Goal: Task Accomplishment & Management: Manage account settings

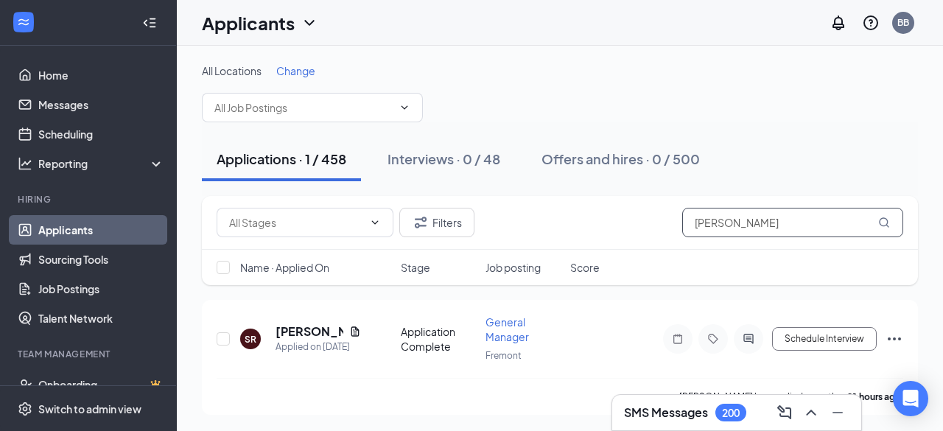
click at [749, 235] on input "[PERSON_NAME]" at bounding box center [792, 222] width 221 height 29
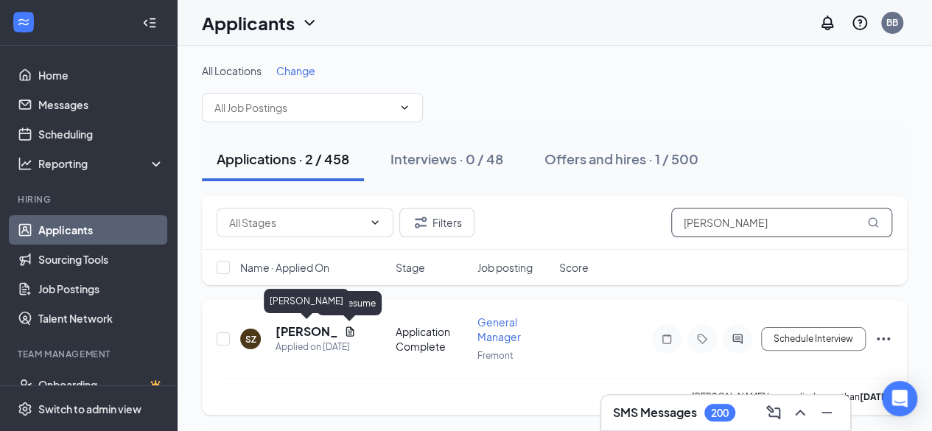
type input "[PERSON_NAME]"
click at [293, 335] on h5 "[PERSON_NAME]" at bounding box center [307, 331] width 63 height 16
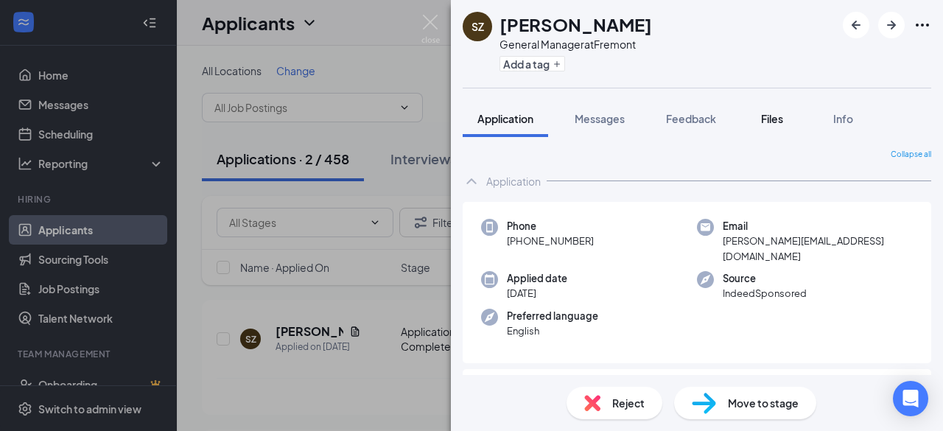
click at [760, 101] on button "Files" at bounding box center [772, 118] width 59 height 37
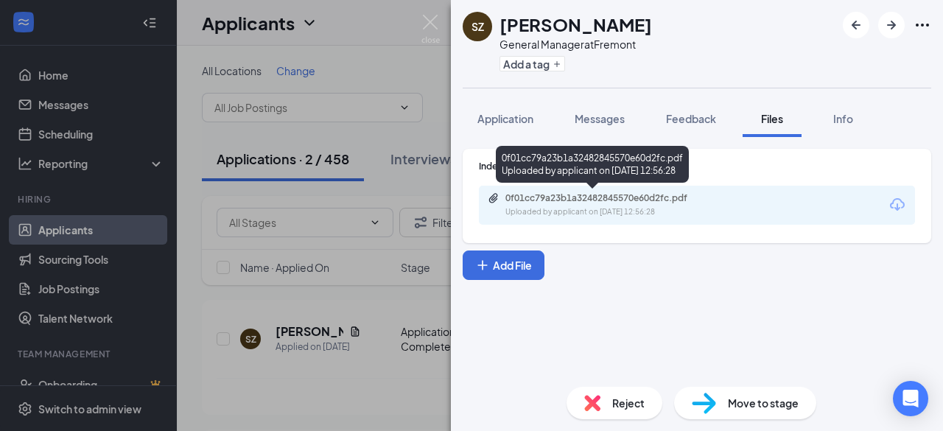
click at [628, 210] on div "Uploaded by applicant on [DATE] 12:56:28" at bounding box center [615, 212] width 221 height 12
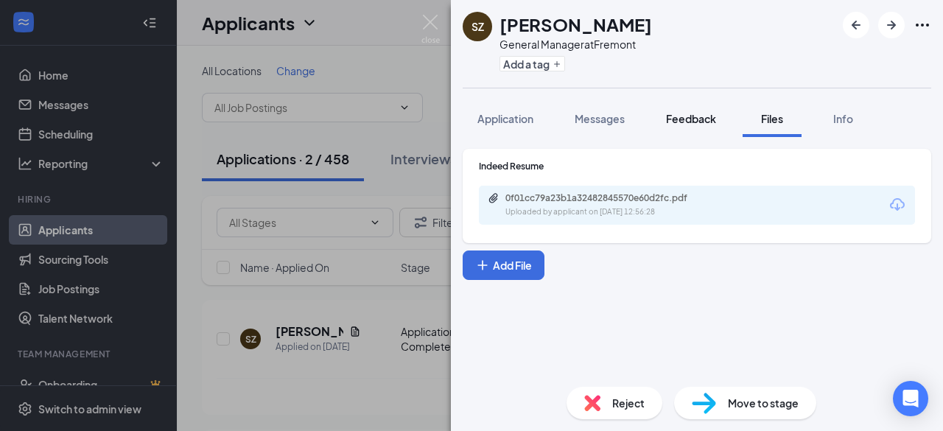
click at [712, 123] on span "Feedback" at bounding box center [691, 118] width 50 height 13
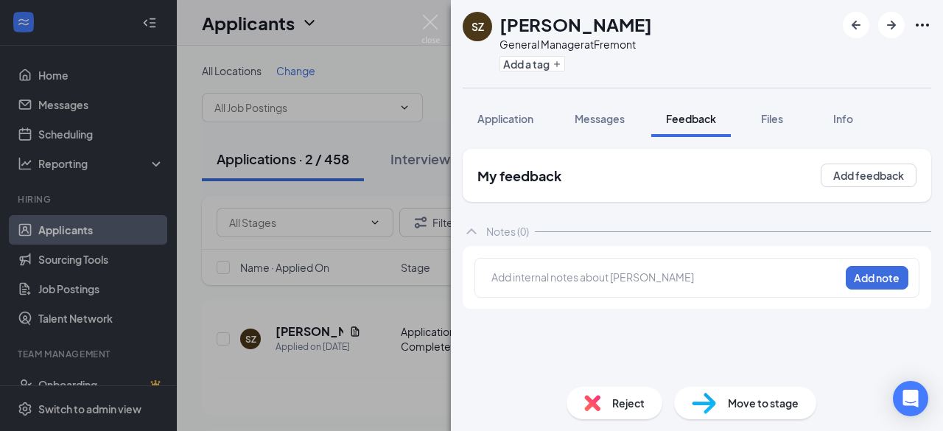
click at [579, 270] on div at bounding box center [665, 277] width 347 height 15
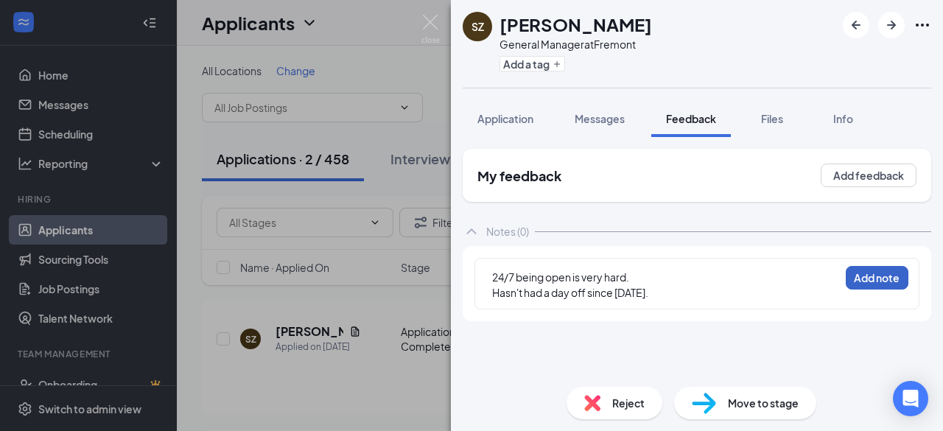
click at [886, 280] on button "Add note" at bounding box center [877, 278] width 63 height 24
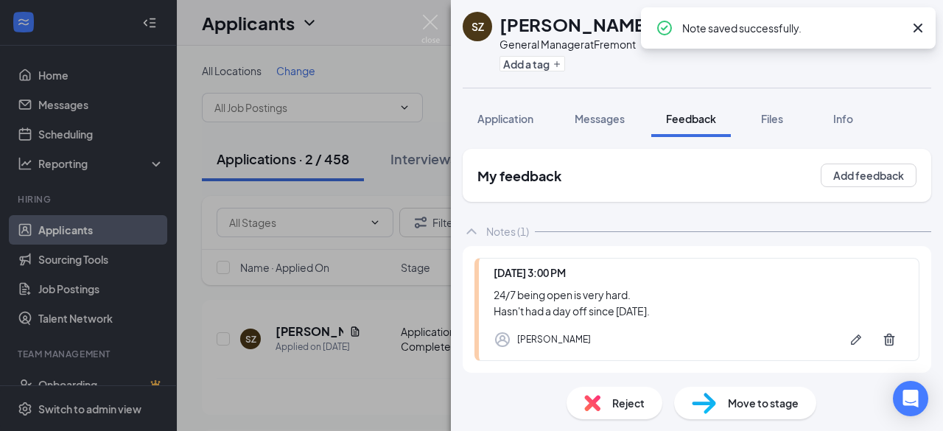
scroll to position [65, 0]
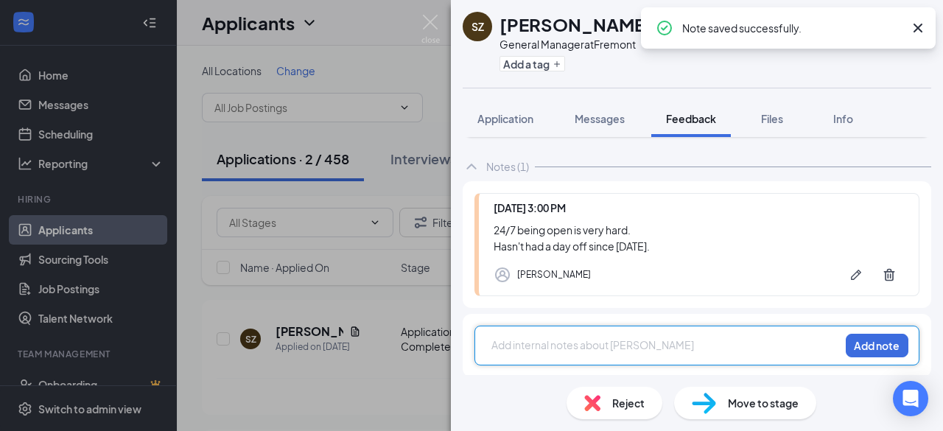
click at [599, 349] on div at bounding box center [665, 344] width 347 height 15
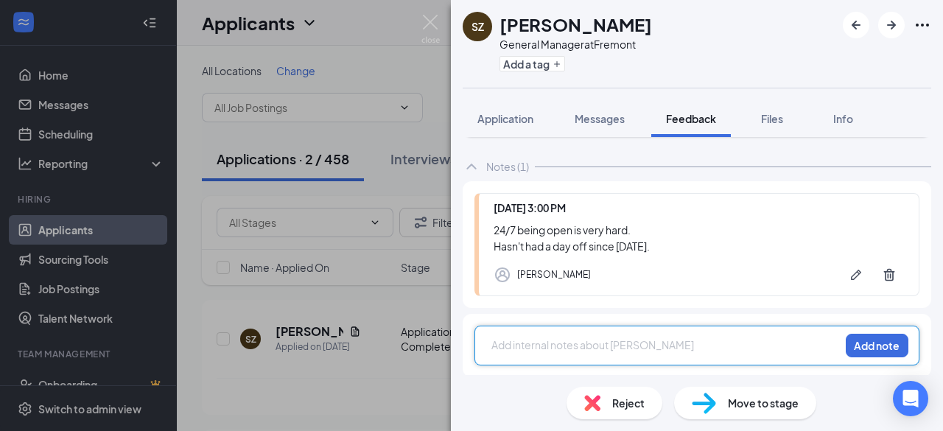
drag, startPoint x: 492, startPoint y: 341, endPoint x: 609, endPoint y: 343, distance: 116.4
click at [609, 343] on div at bounding box center [665, 344] width 347 height 15
drag, startPoint x: 703, startPoint y: 347, endPoint x: 564, endPoint y: 344, distance: 138.5
click at [564, 344] on div at bounding box center [665, 344] width 347 height 15
click at [494, 344] on div at bounding box center [665, 344] width 347 height 15
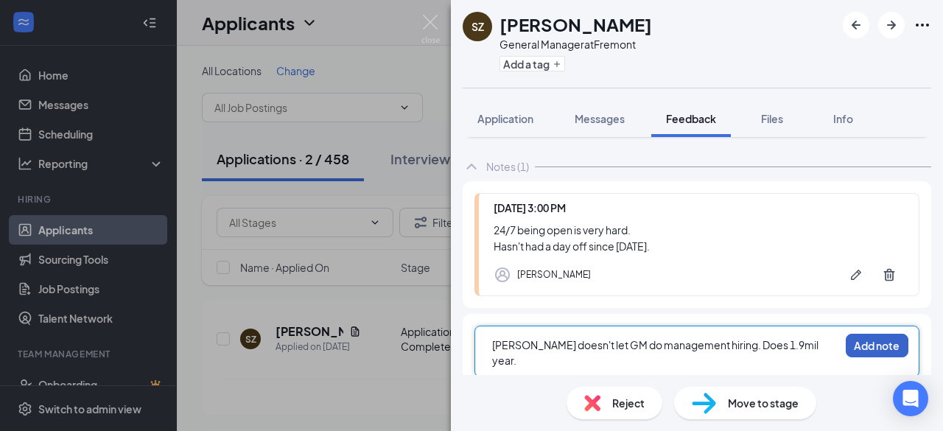
click at [874, 343] on button "Add note" at bounding box center [877, 346] width 63 height 24
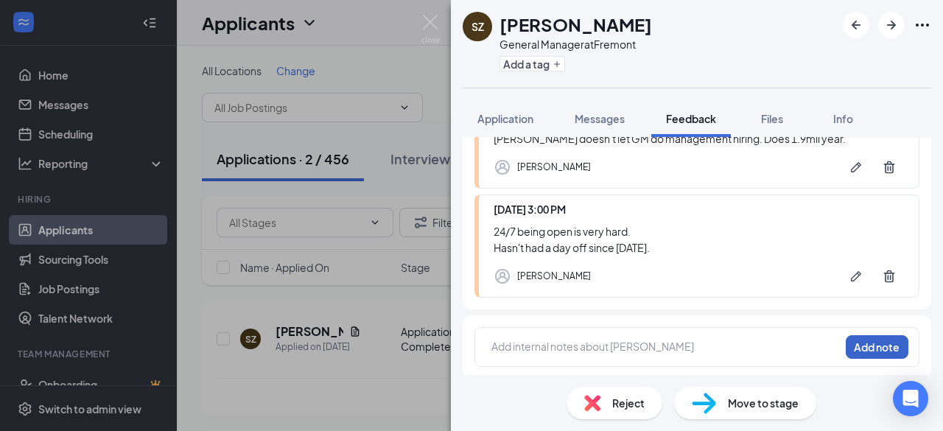
scroll to position [158, 0]
click at [647, 338] on div at bounding box center [665, 344] width 347 height 15
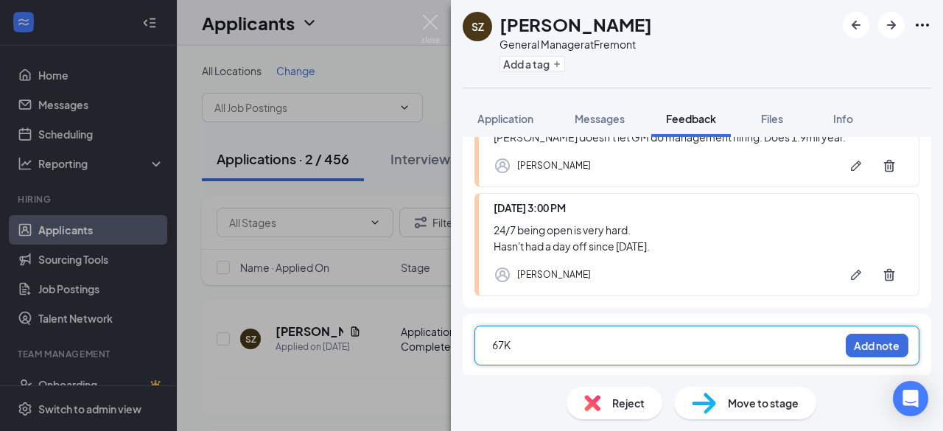
click at [490, 346] on div "67K Add note" at bounding box center [696, 346] width 445 height 40
click at [494, 344] on span "67K" at bounding box center [501, 344] width 18 height 13
click at [532, 345] on div "$67K" at bounding box center [665, 344] width 347 height 15
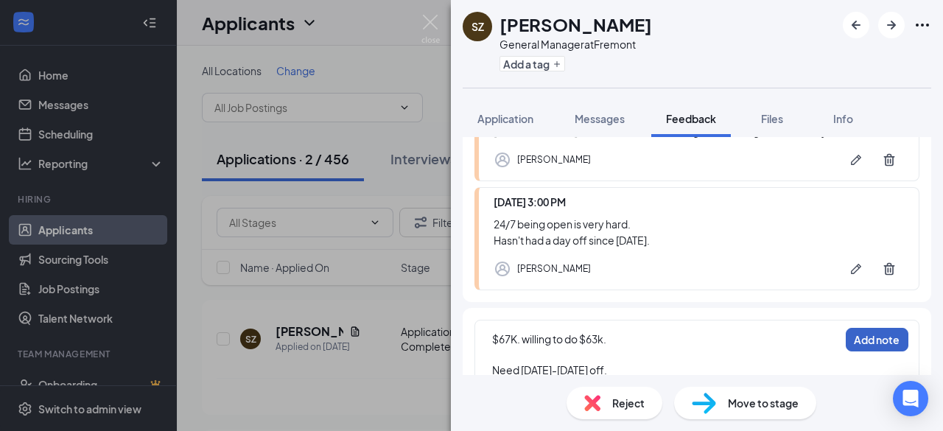
click at [846, 339] on button "Add note" at bounding box center [877, 340] width 63 height 24
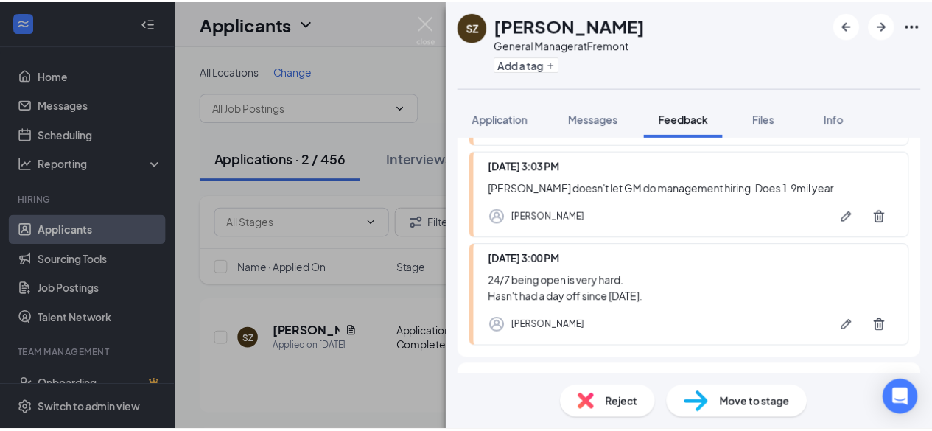
scroll to position [282, 0]
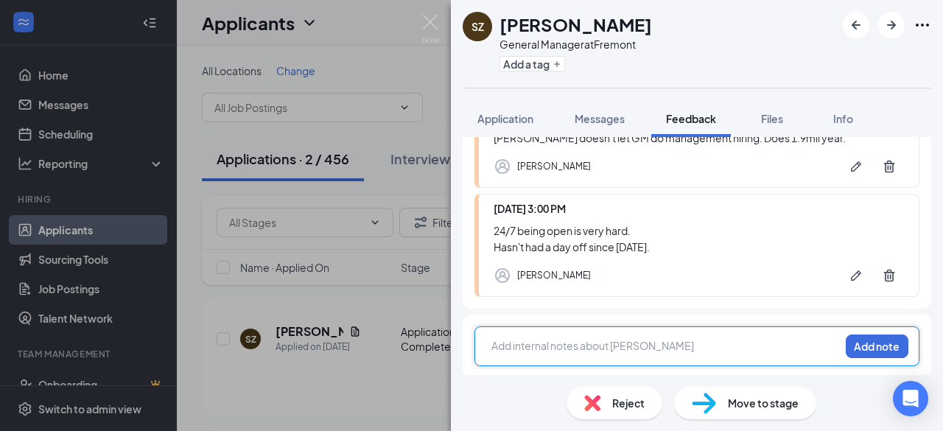
click at [573, 339] on div at bounding box center [665, 345] width 347 height 15
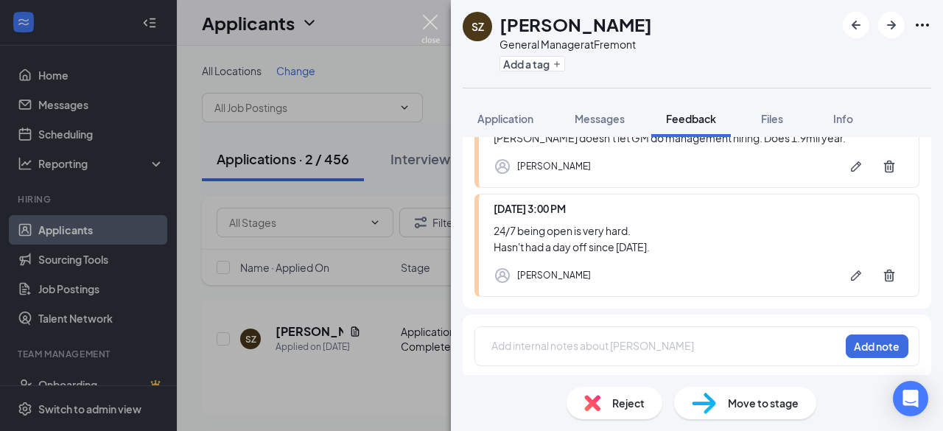
click at [428, 35] on img at bounding box center [430, 29] width 18 height 29
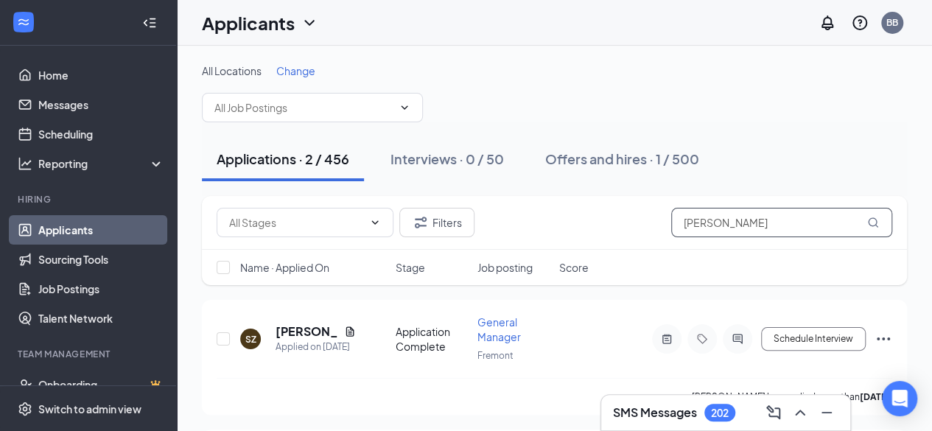
click at [695, 225] on input "[PERSON_NAME]" at bounding box center [781, 222] width 221 height 29
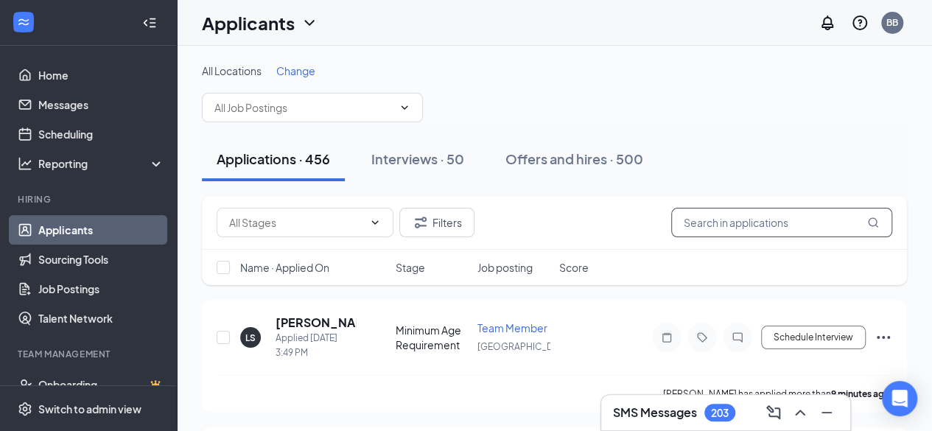
click at [778, 225] on input "text" at bounding box center [781, 222] width 221 height 29
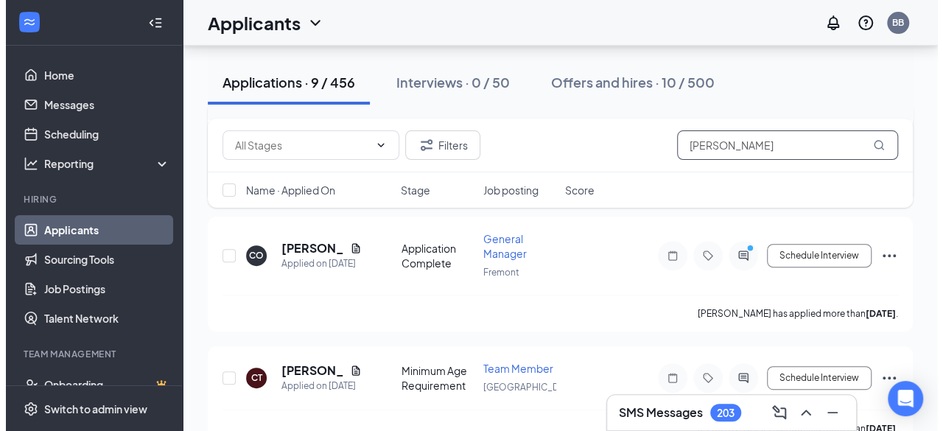
scroll to position [224, 0]
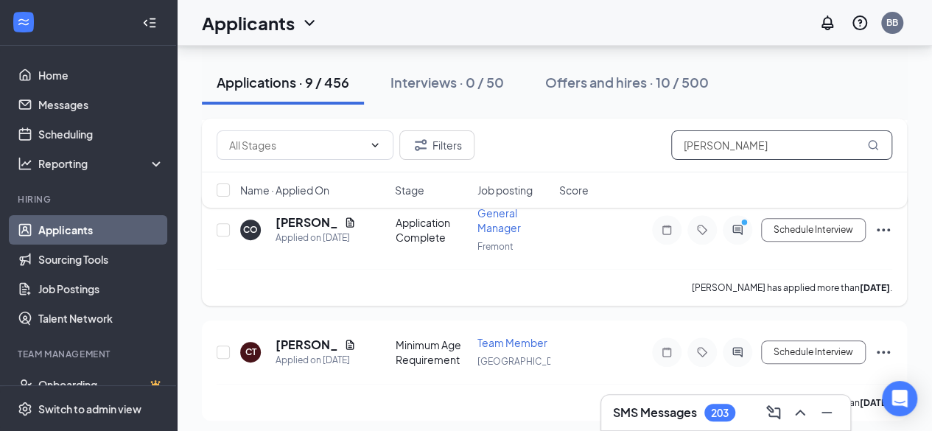
type input "[PERSON_NAME]"
click at [314, 228] on h5 "[PERSON_NAME]" at bounding box center [307, 222] width 63 height 16
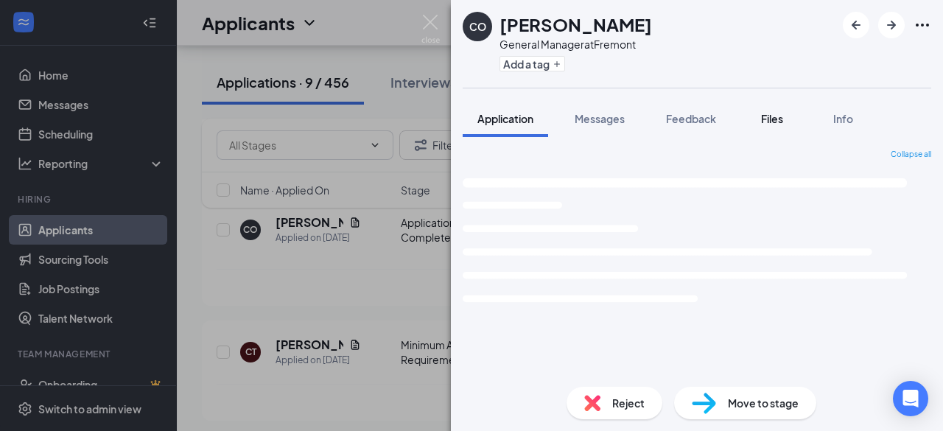
click at [774, 127] on button "Files" at bounding box center [772, 118] width 59 height 37
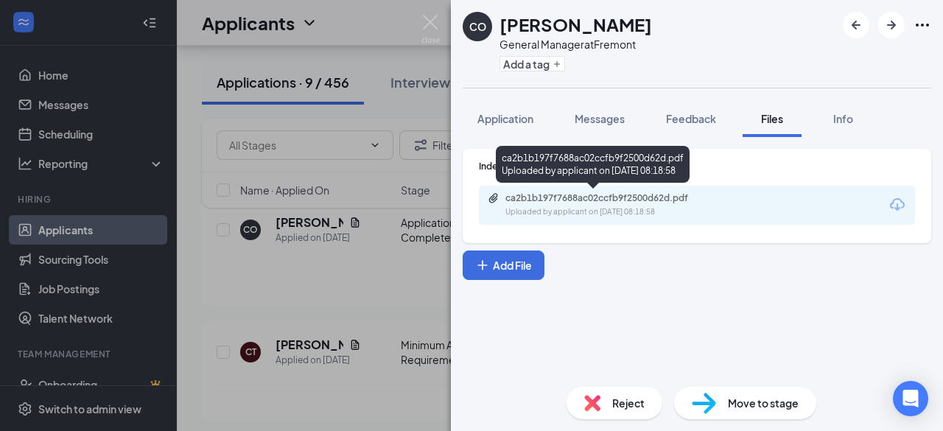
click at [580, 194] on div "ca2b1b197f7688ac02ccfb9f2500d62d.pdf" at bounding box center [608, 198] width 206 height 12
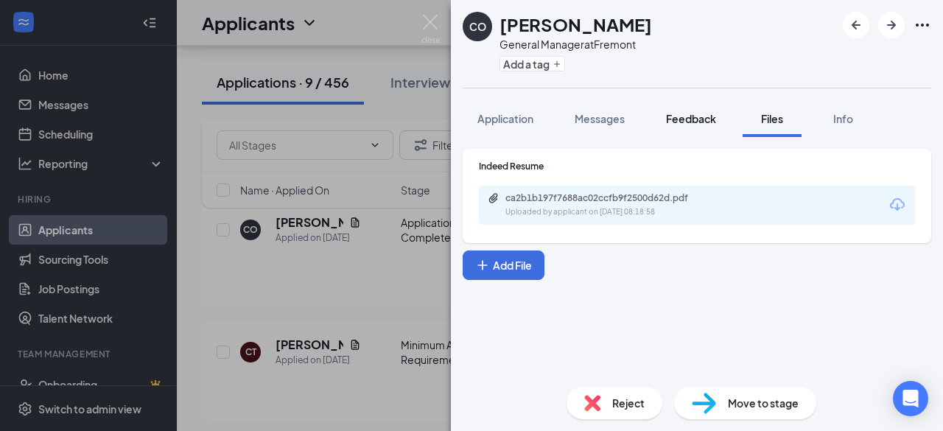
click at [706, 123] on span "Feedback" at bounding box center [691, 118] width 50 height 13
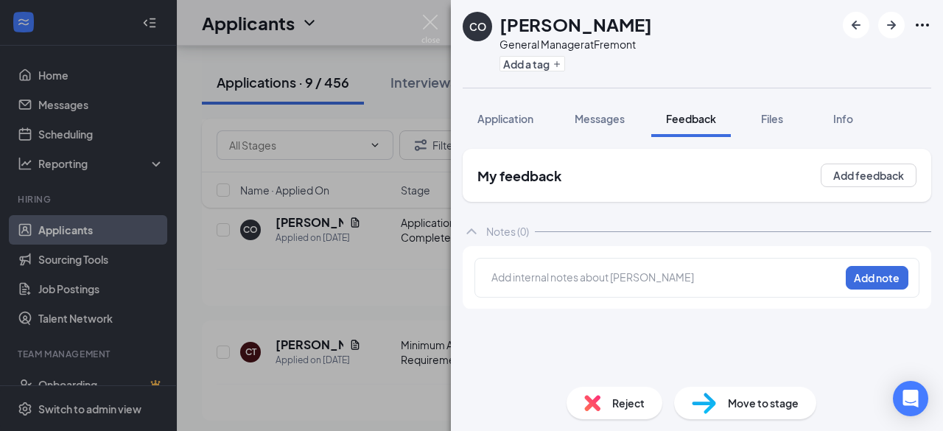
click at [620, 284] on div at bounding box center [665, 279] width 347 height 19
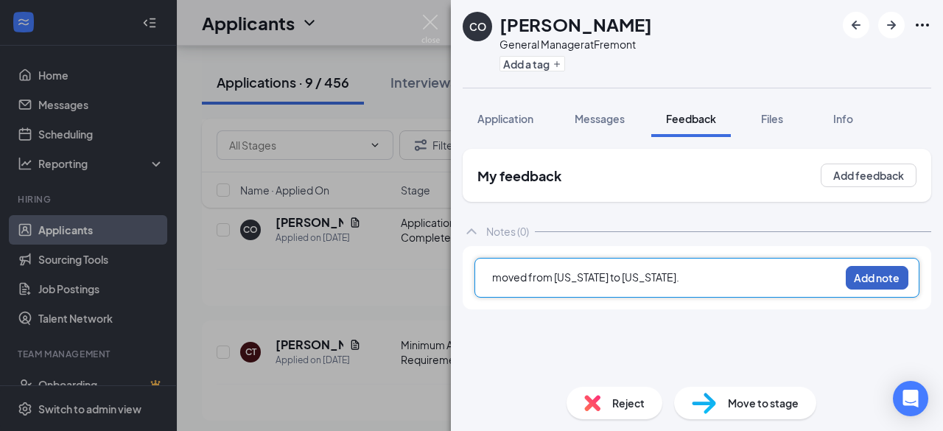
click at [872, 278] on button "Add note" at bounding box center [877, 278] width 63 height 24
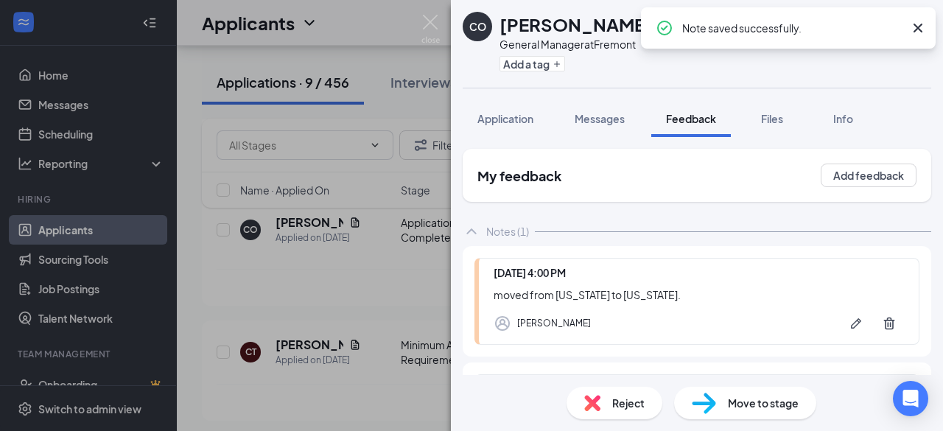
scroll to position [49, 0]
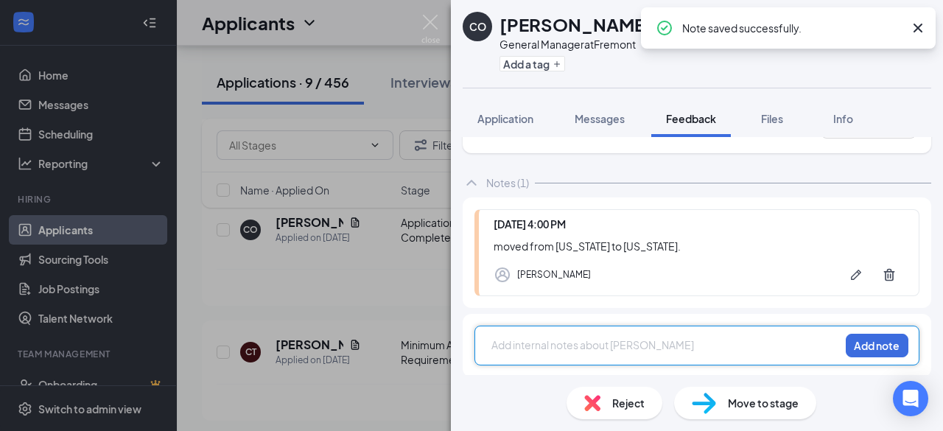
click at [570, 351] on div at bounding box center [665, 346] width 347 height 19
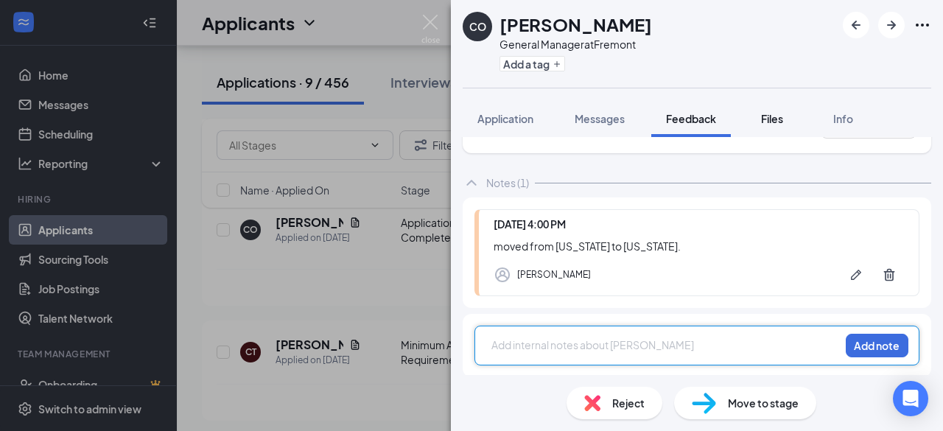
click at [779, 113] on span "Files" at bounding box center [772, 118] width 22 height 13
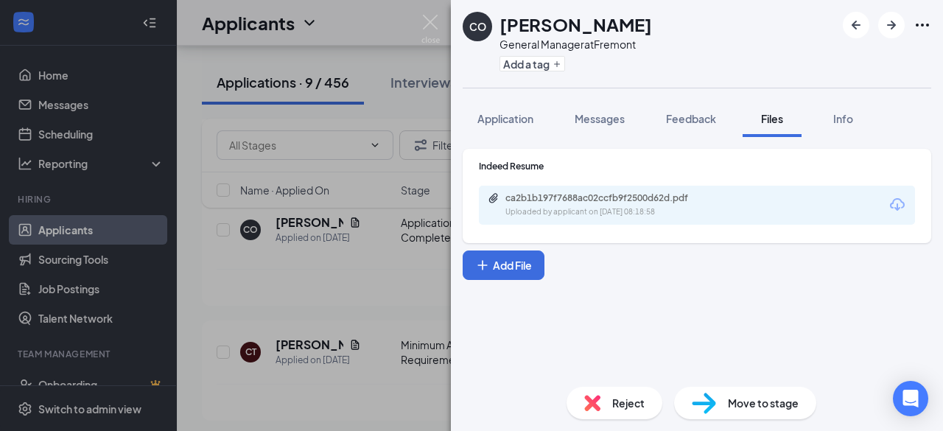
click at [617, 206] on div "Uploaded by applicant on [DATE] 08:18:58" at bounding box center [615, 212] width 221 height 12
click at [697, 116] on span "Feedback" at bounding box center [691, 118] width 50 height 13
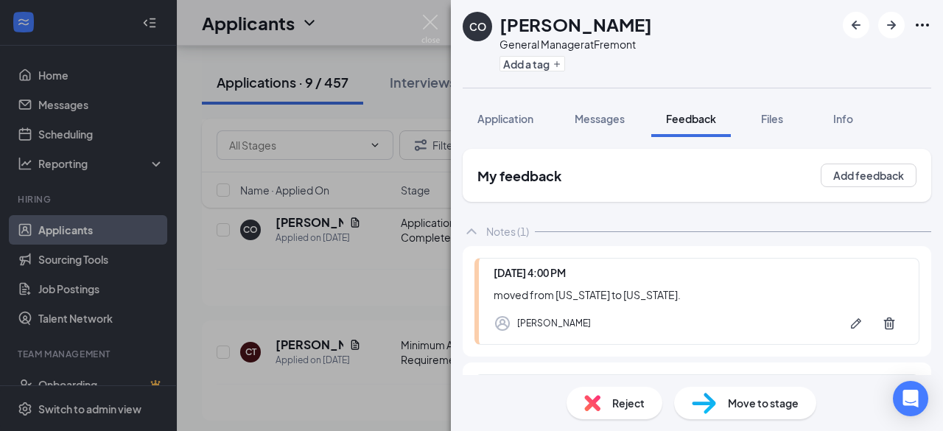
scroll to position [49, 0]
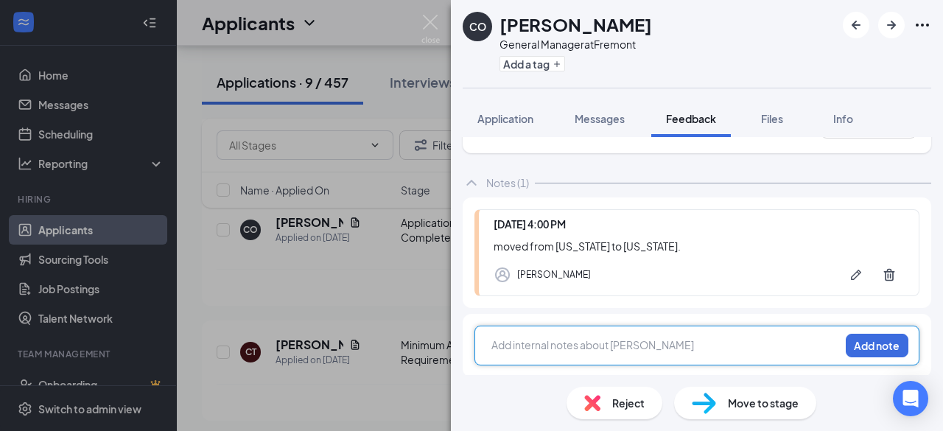
click at [538, 348] on div at bounding box center [665, 344] width 347 height 15
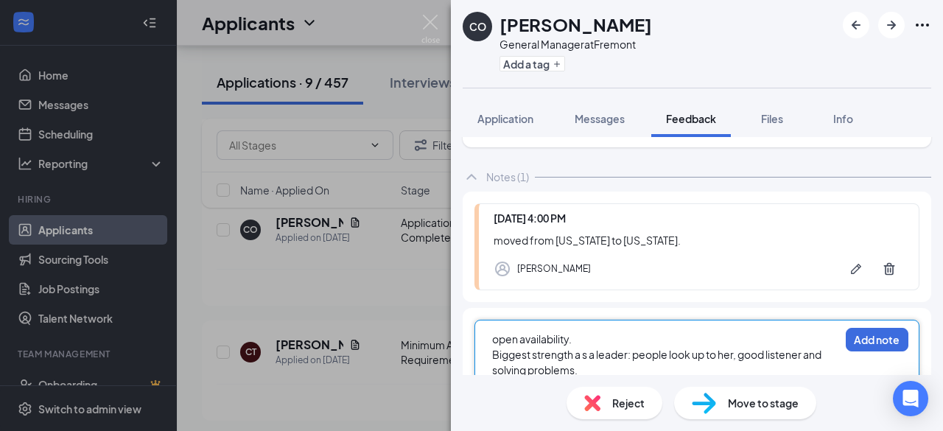
scroll to position [85, 0]
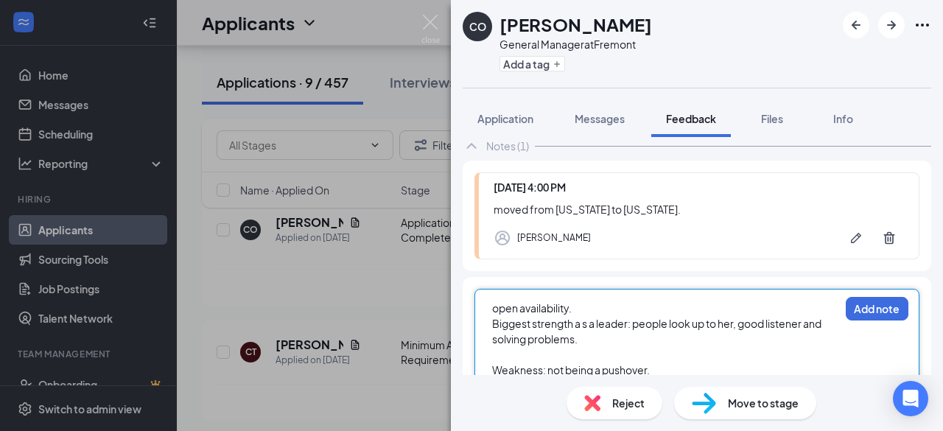
click at [586, 318] on span "Biggest strength a s a leader: people look up to her, good listener and solving…" at bounding box center [657, 331] width 331 height 29
click at [675, 373] on div "Weakness: not being a pushover." at bounding box center [665, 369] width 347 height 15
click at [587, 305] on div "open availability." at bounding box center [665, 308] width 347 height 15
click at [529, 349] on div at bounding box center [665, 354] width 347 height 15
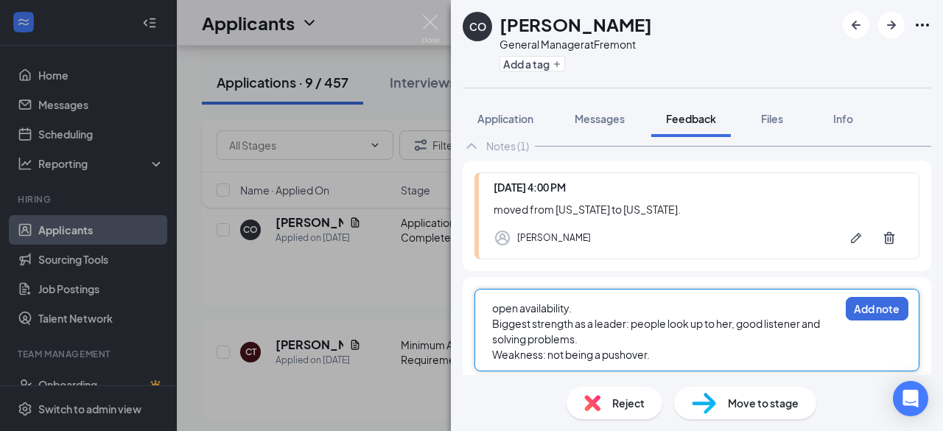
click at [676, 353] on div "Weakness: not being a pushover." at bounding box center [665, 354] width 347 height 15
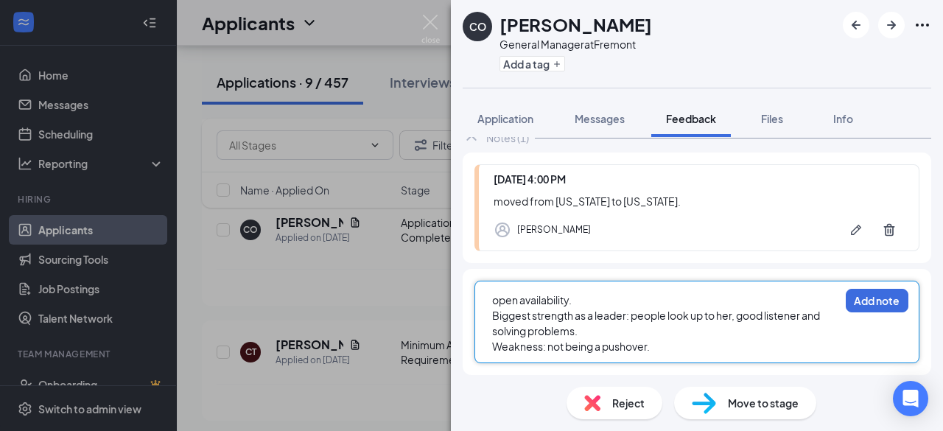
scroll to position [91, 0]
click at [876, 304] on button "Add note" at bounding box center [877, 303] width 63 height 24
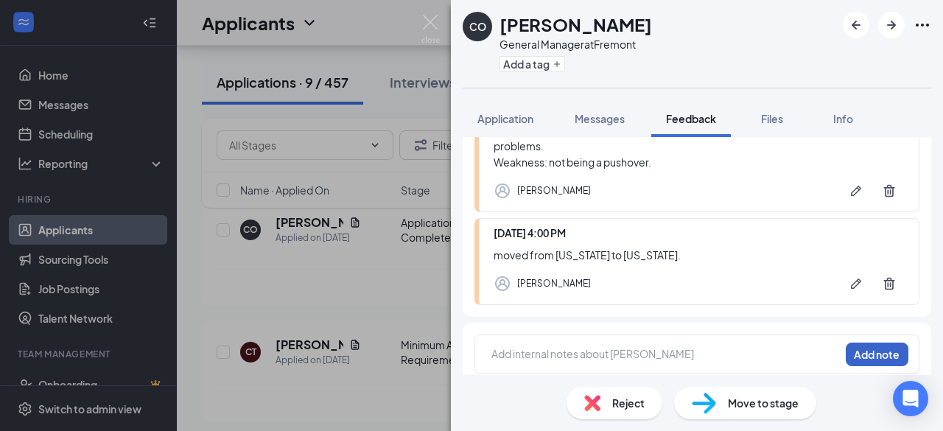
scroll to position [190, 0]
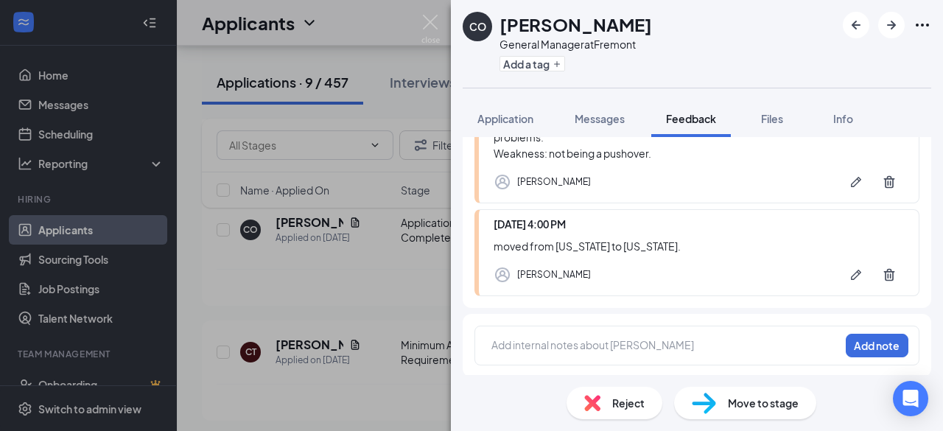
click at [539, 339] on div at bounding box center [665, 344] width 347 height 15
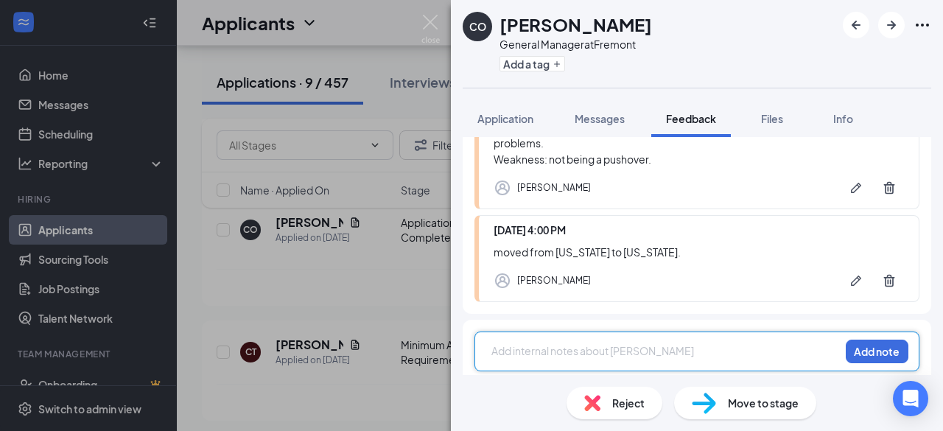
scroll to position [189, 0]
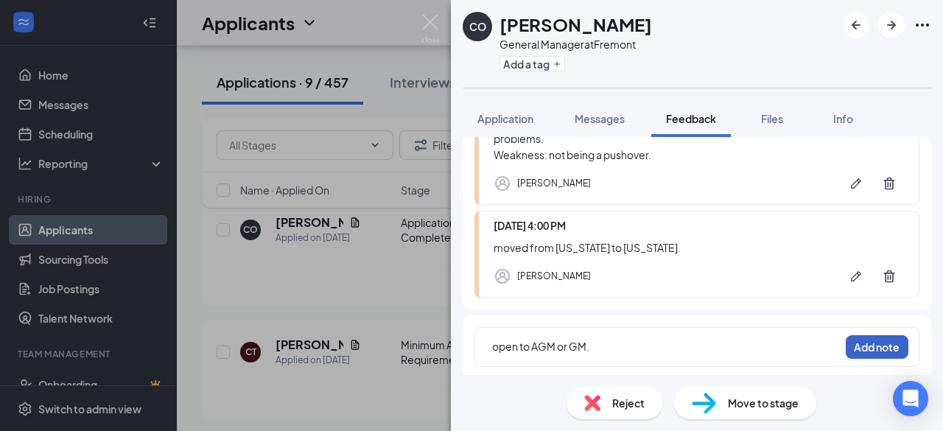
click at [867, 341] on button "Add note" at bounding box center [877, 347] width 63 height 24
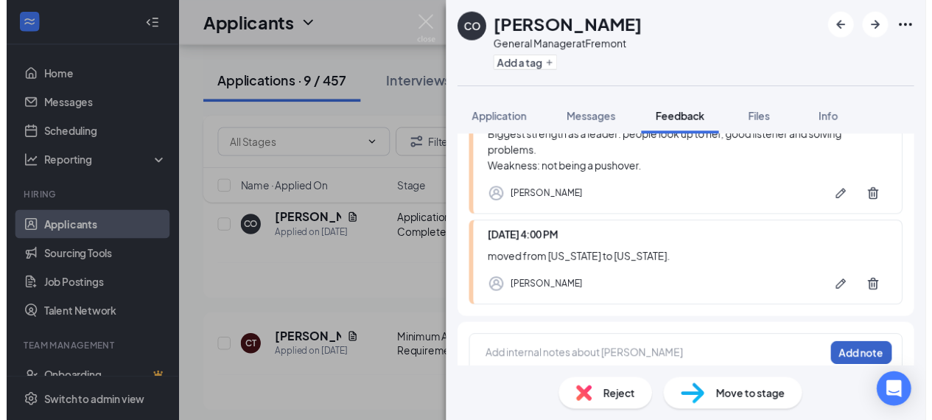
scroll to position [282, 0]
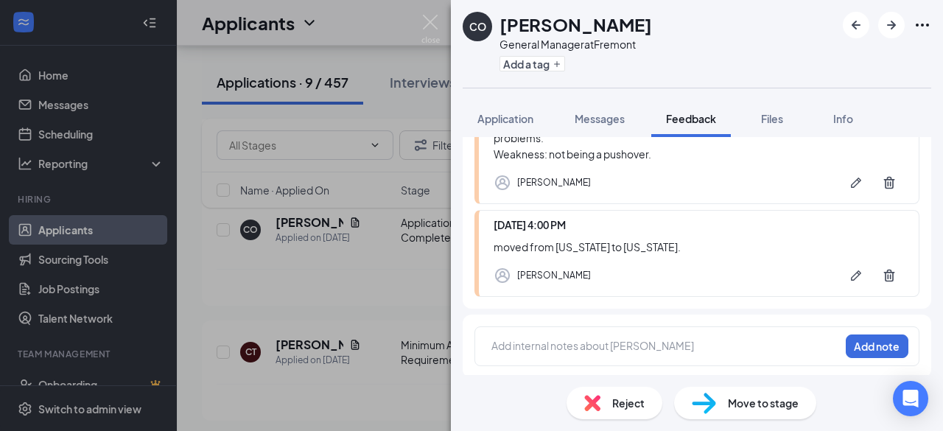
click at [610, 331] on div "Add internal notes about [PERSON_NAME] Add note" at bounding box center [696, 346] width 445 height 40
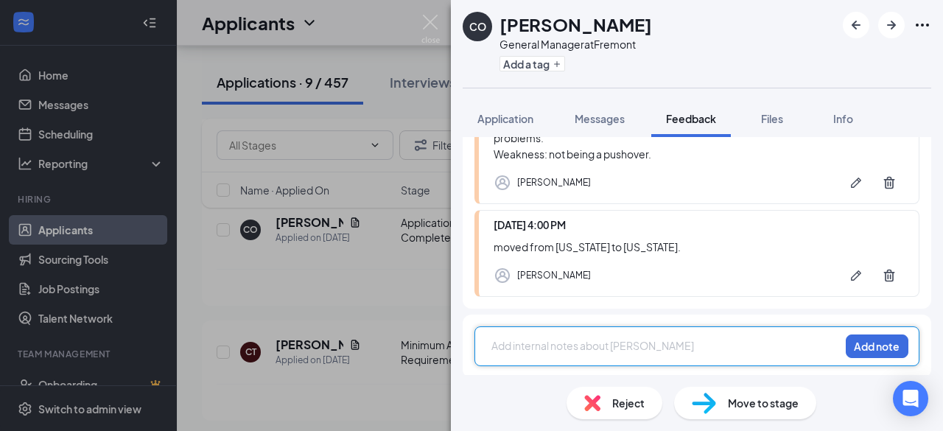
click at [603, 338] on div at bounding box center [665, 345] width 347 height 15
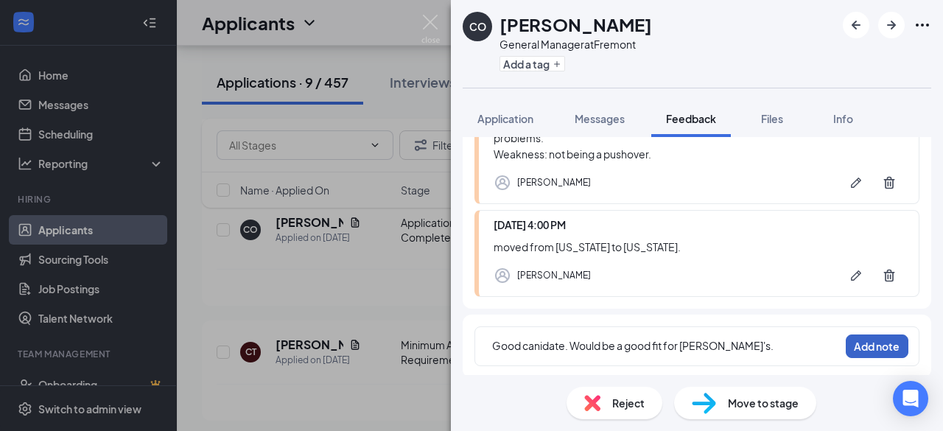
click at [865, 348] on button "Add note" at bounding box center [877, 346] width 63 height 24
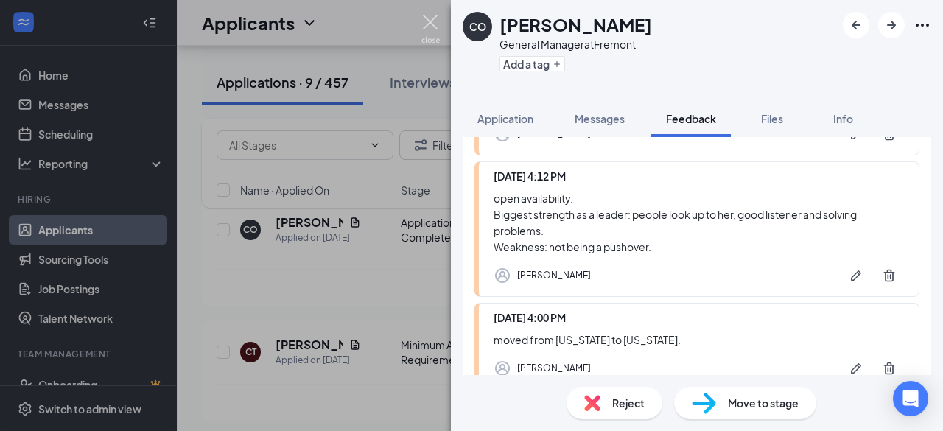
click at [432, 33] on img at bounding box center [430, 29] width 18 height 29
